Goal: Check status

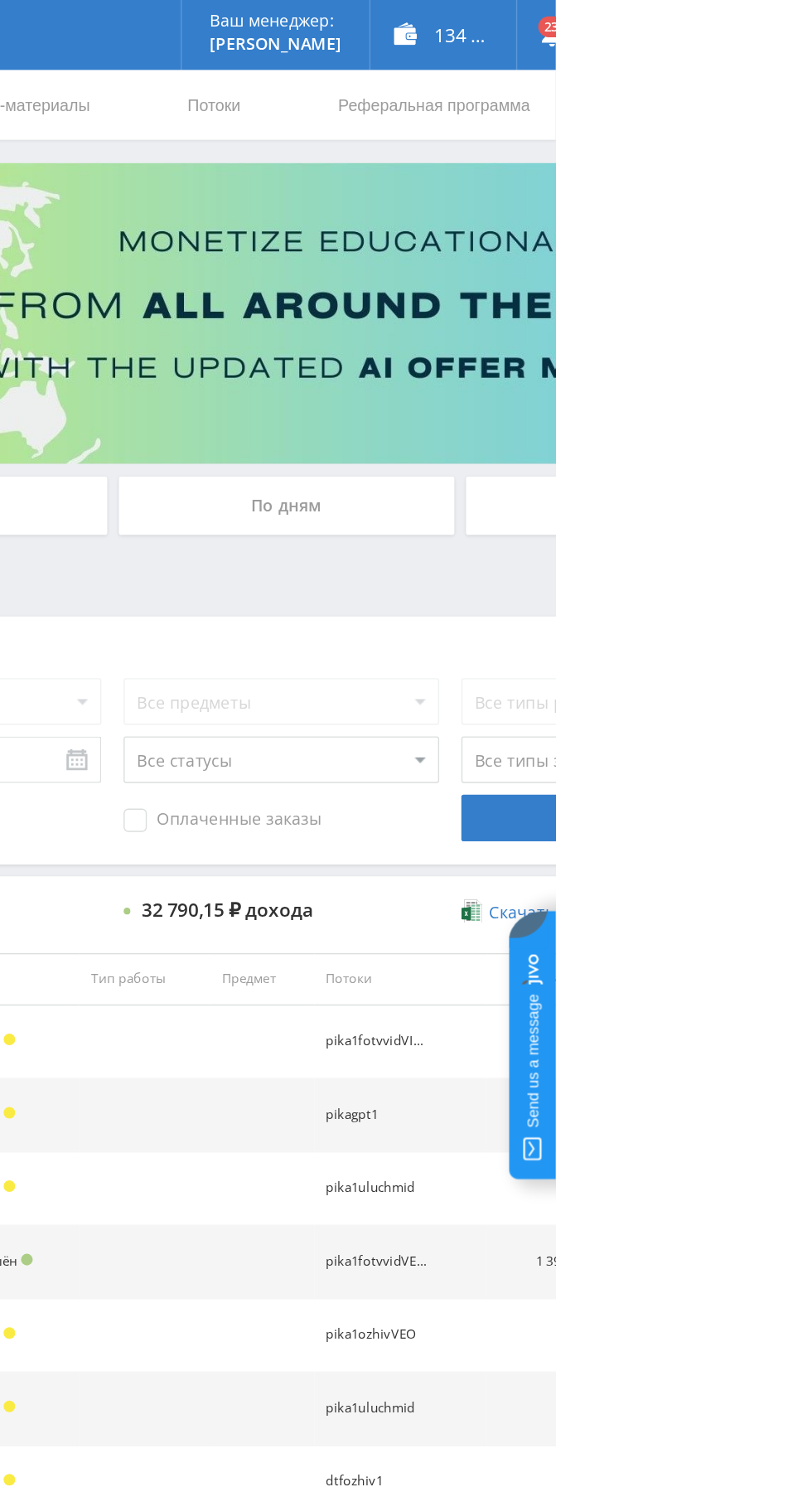
click at [597, 347] on div "По дням" at bounding box center [621, 360] width 239 height 41
click at [0, 0] on input "По дням" at bounding box center [0, 0] width 0 height 0
click at [547, 349] on div "По дням" at bounding box center [621, 360] width 239 height 41
click at [0, 0] on input "По дням" at bounding box center [0, 0] width 0 height 0
